Goal: Information Seeking & Learning: Learn about a topic

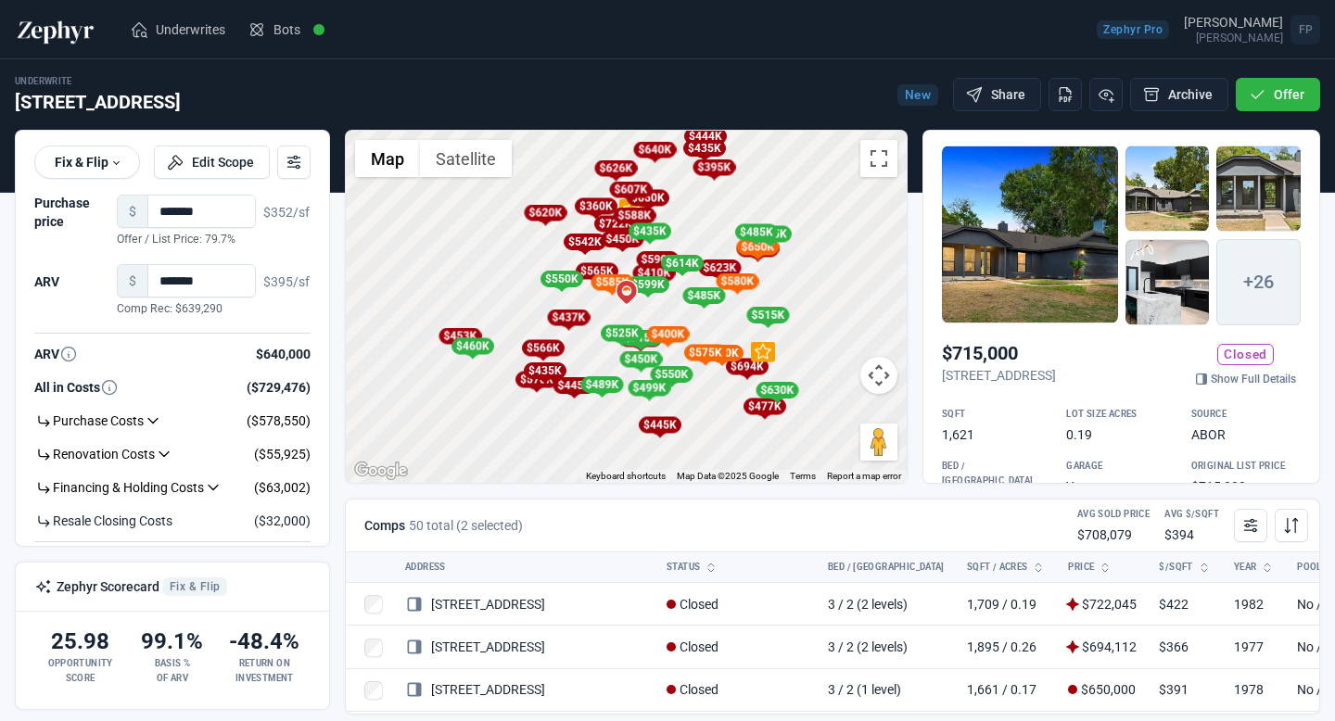
click at [854, 88] on div "Underwrite [STREET_ADDRESS] New Share Archive Offer" at bounding box center [668, 94] width 1306 height 41
click at [194, 19] on link "Underwrites" at bounding box center [178, 29] width 118 height 37
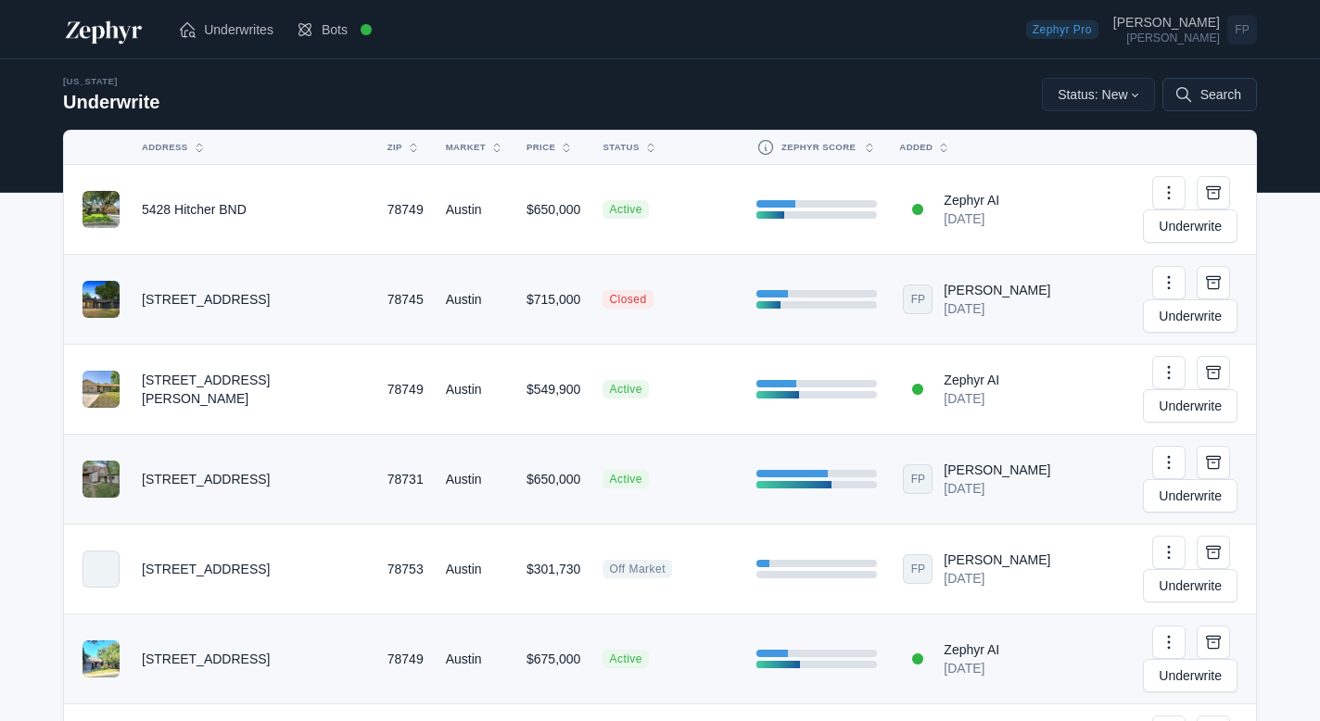
click at [1196, 92] on button "Search" at bounding box center [1210, 94] width 95 height 33
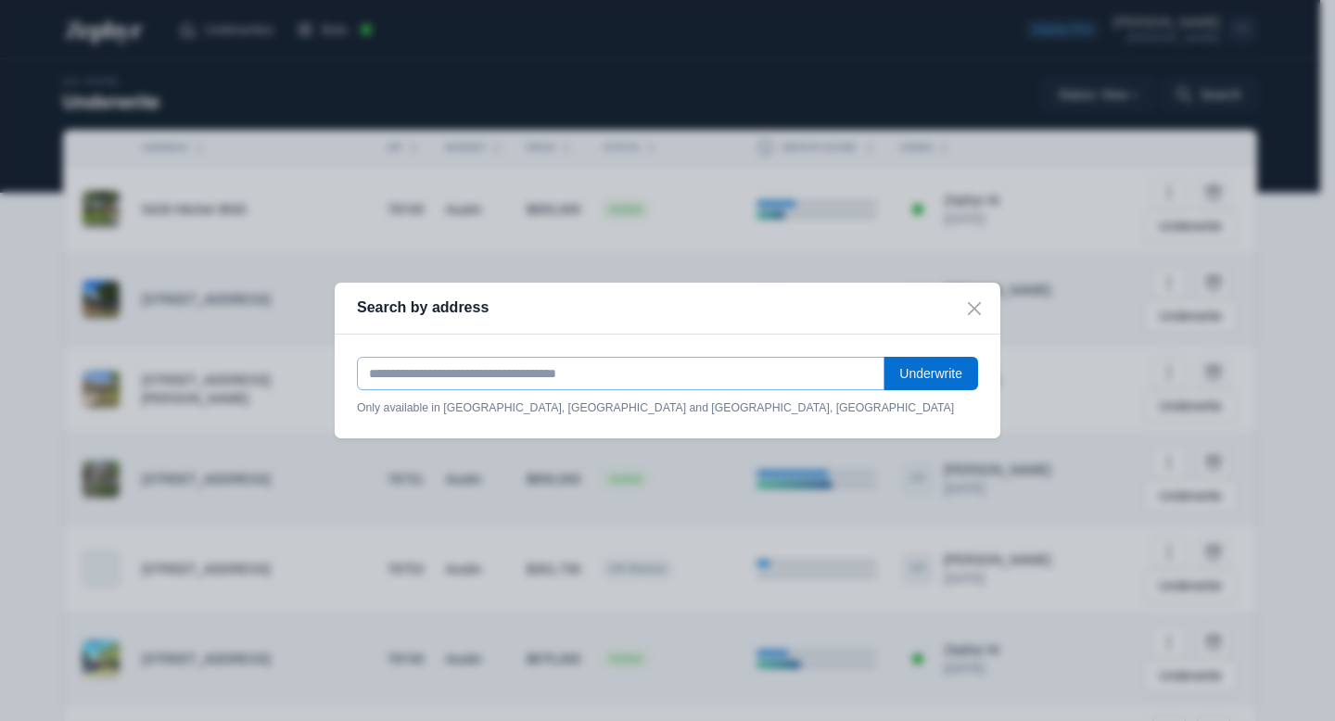
click at [518, 370] on input "text" at bounding box center [621, 373] width 528 height 33
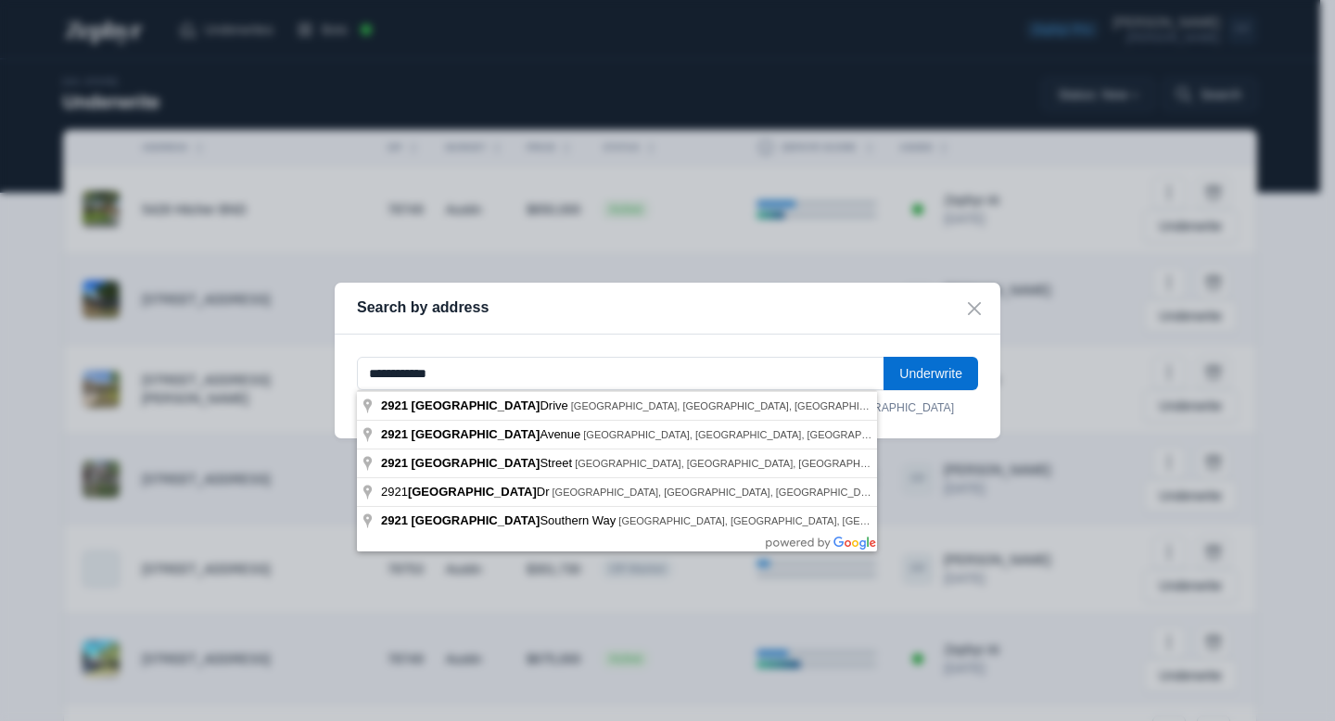
type input "**********"
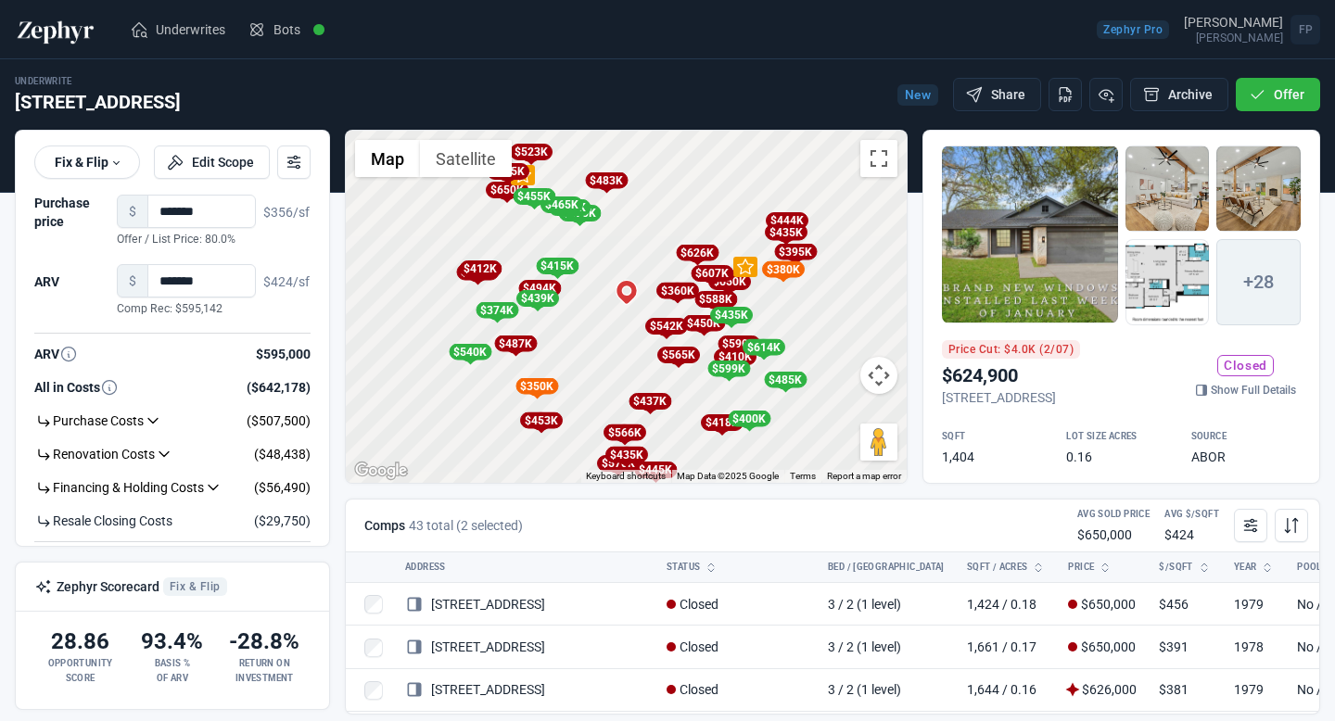
click at [1080, 368] on h2 "$624,900" at bounding box center [1011, 376] width 138 height 26
click at [1221, 381] on link "Show Full Details" at bounding box center [1246, 390] width 110 height 19
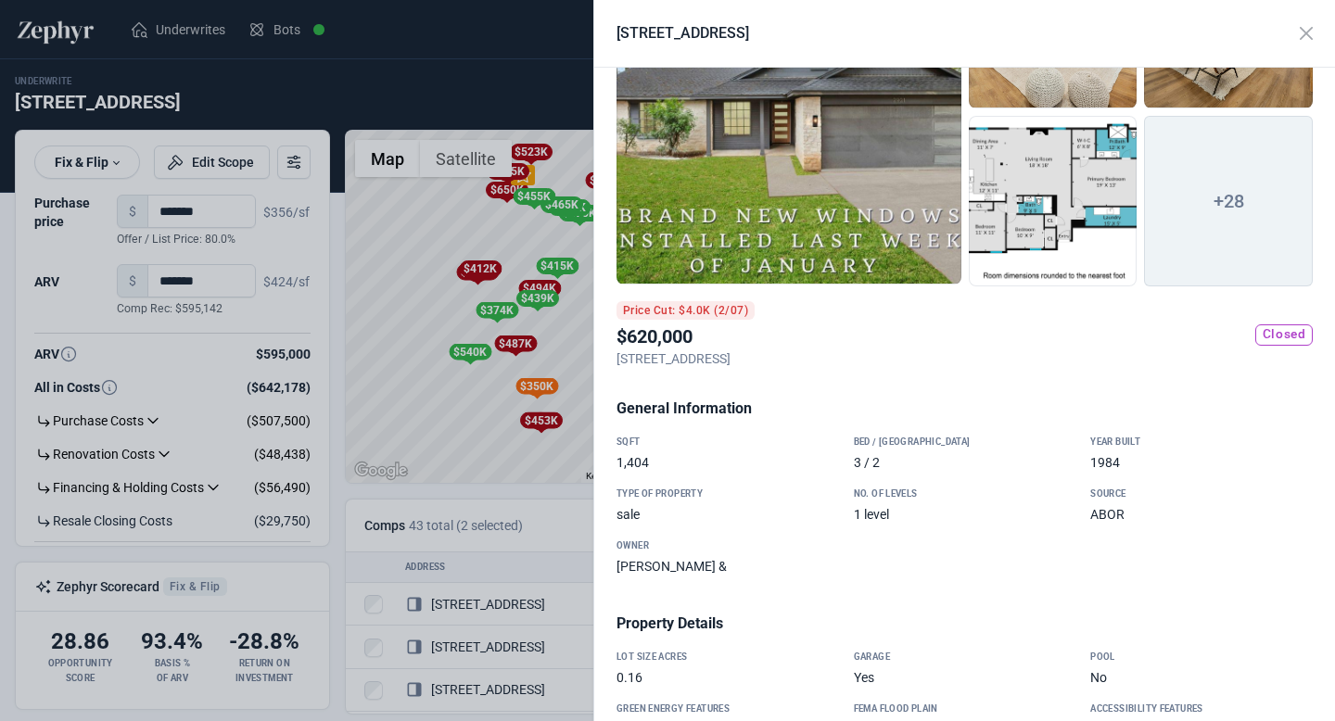
scroll to position [175, 0]
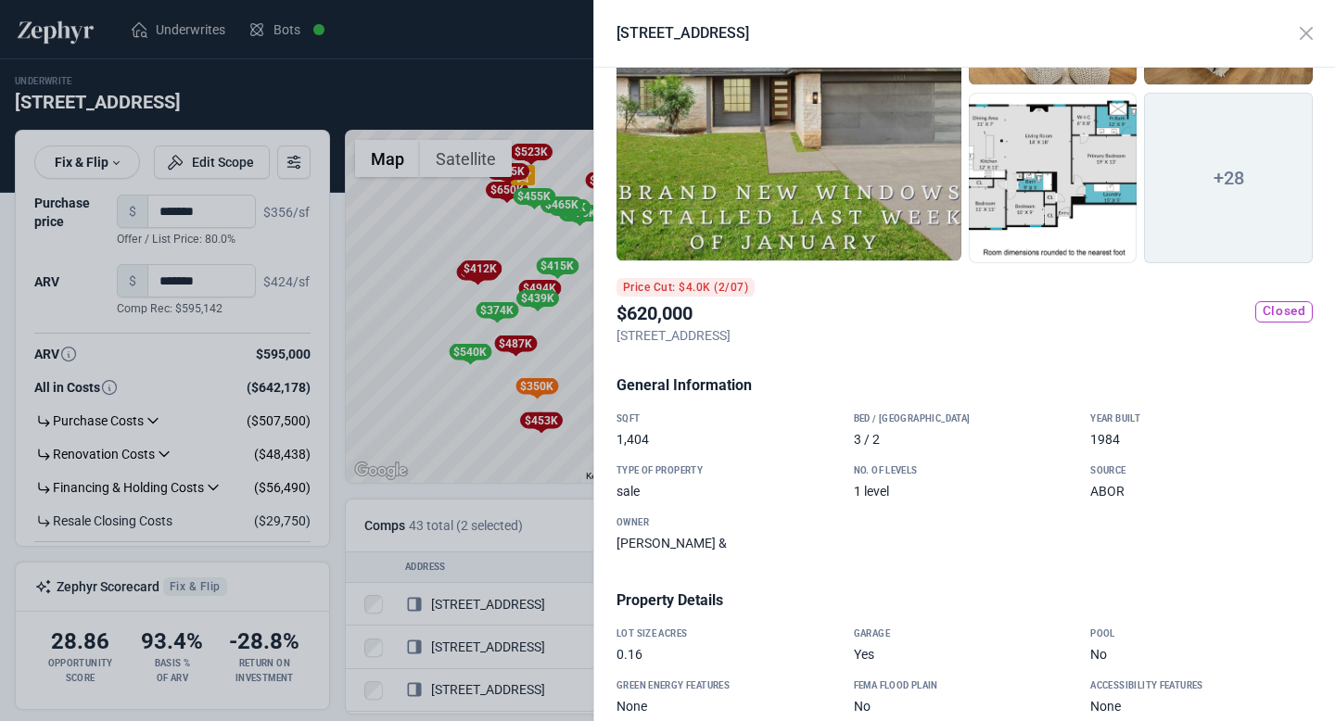
click at [733, 536] on div "[PERSON_NAME] &" at bounding box center [728, 543] width 223 height 19
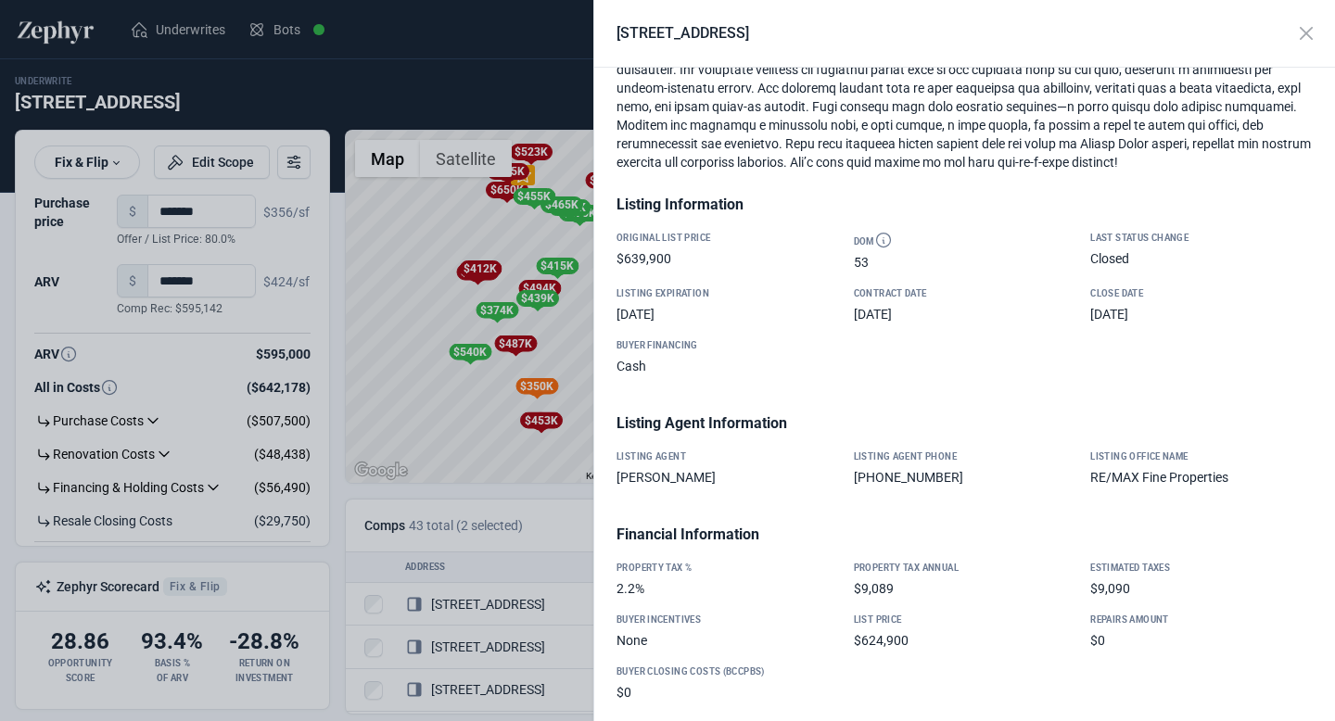
scroll to position [1041, 0]
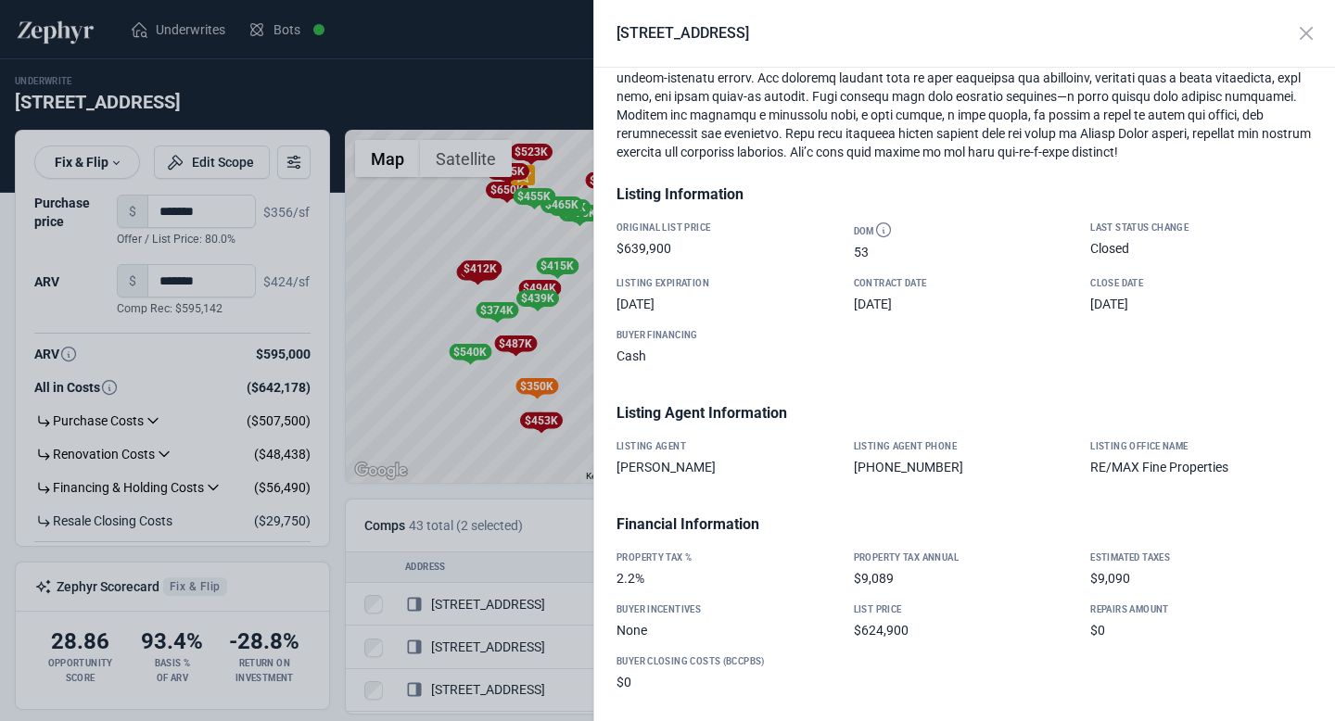
click at [486, 71] on div at bounding box center [667, 360] width 1335 height 721
